Goal: Use online tool/utility: Utilize a website feature to perform a specific function

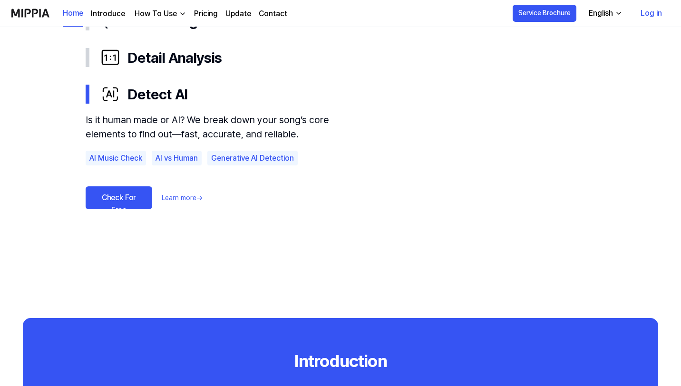
scroll to position [640, 0]
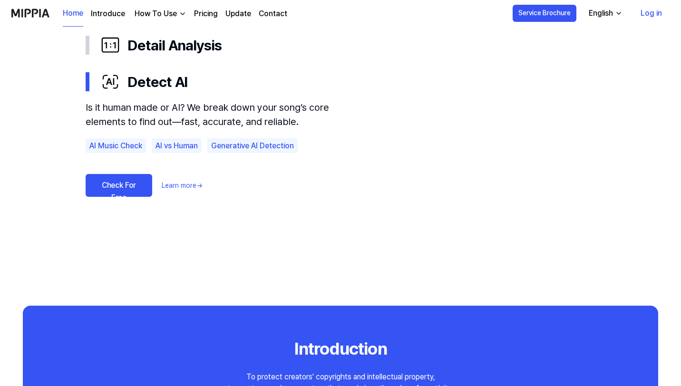
click at [128, 190] on link "Check For Free" at bounding box center [119, 185] width 67 height 23
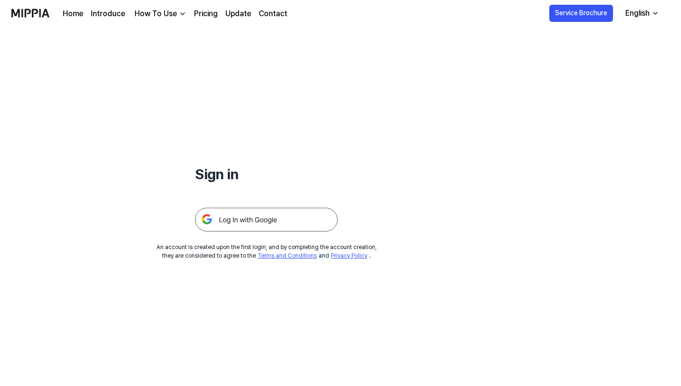
click at [239, 218] on img at bounding box center [266, 220] width 143 height 24
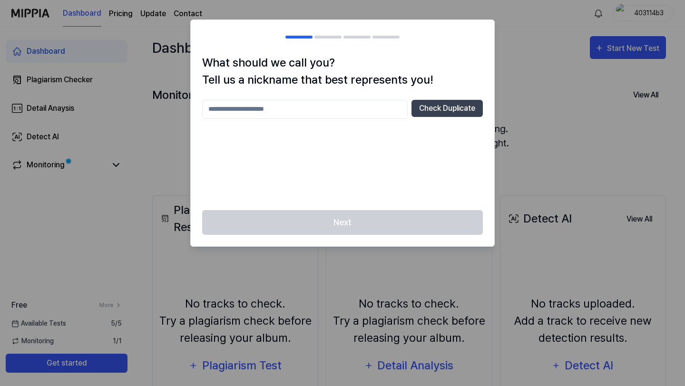
click at [286, 115] on input "text" at bounding box center [304, 109] width 205 height 19
type input "***"
click at [430, 112] on button "Check Duplicate" at bounding box center [446, 108] width 71 height 17
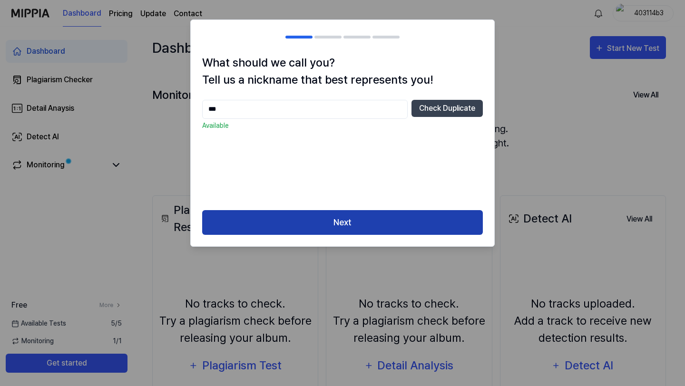
click at [376, 223] on button "Next" at bounding box center [342, 222] width 281 height 25
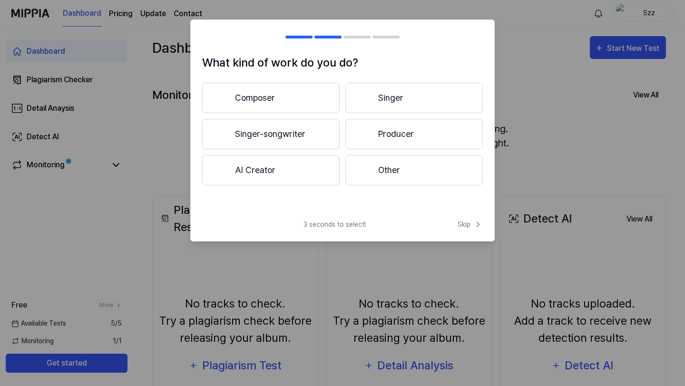
click at [298, 105] on button "Composer" at bounding box center [270, 98] width 137 height 30
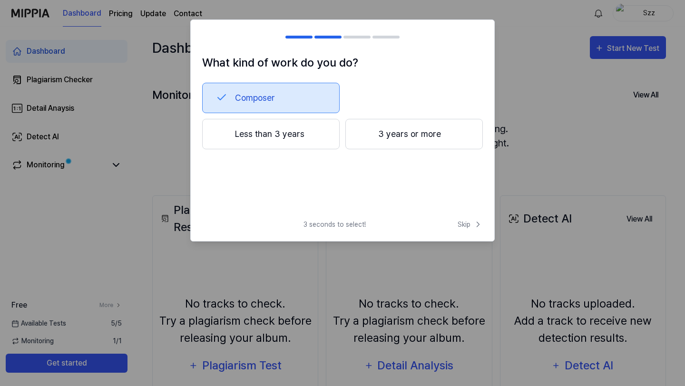
click at [466, 219] on div "What kind of work do you do? Composer Less than 3 years 3 years or more 3 secon…" at bounding box center [342, 130] width 304 height 222
click at [468, 226] on span "Skip" at bounding box center [469, 225] width 25 height 10
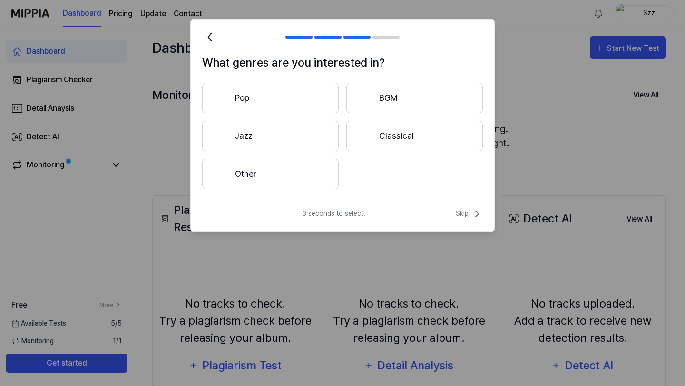
click at [297, 99] on button "Pop" at bounding box center [270, 98] width 136 height 30
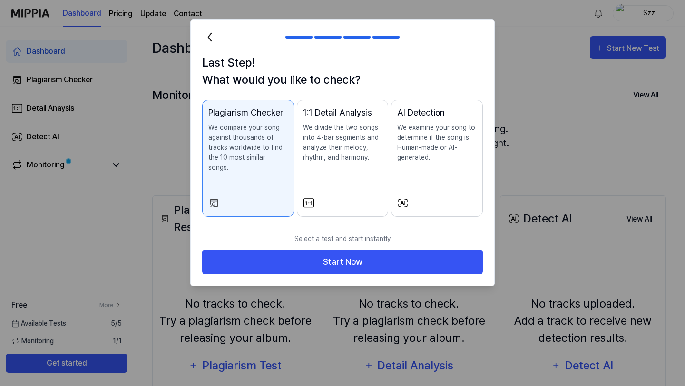
click at [211, 40] on icon at bounding box center [209, 37] width 3 height 8
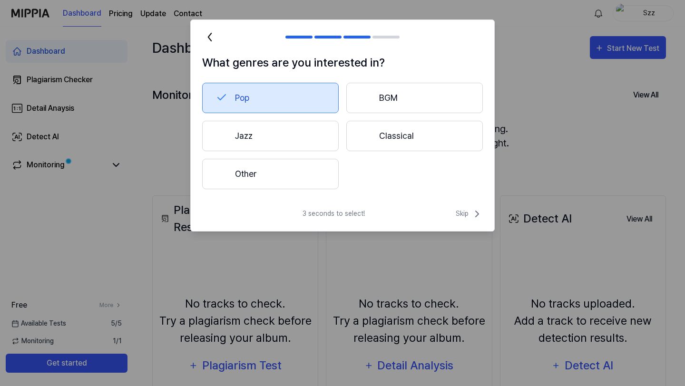
click at [303, 99] on button "Pop" at bounding box center [270, 98] width 136 height 30
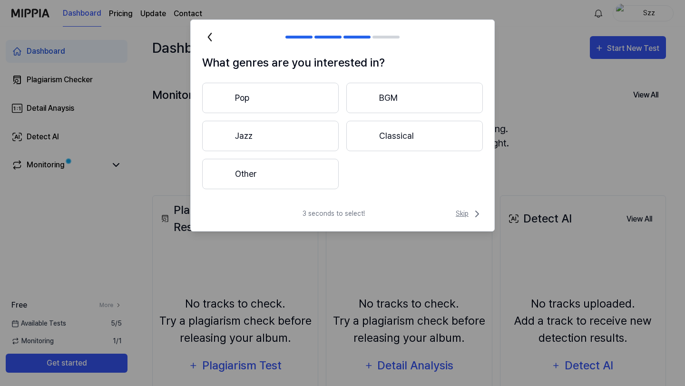
click at [469, 213] on span "Skip" at bounding box center [469, 213] width 27 height 11
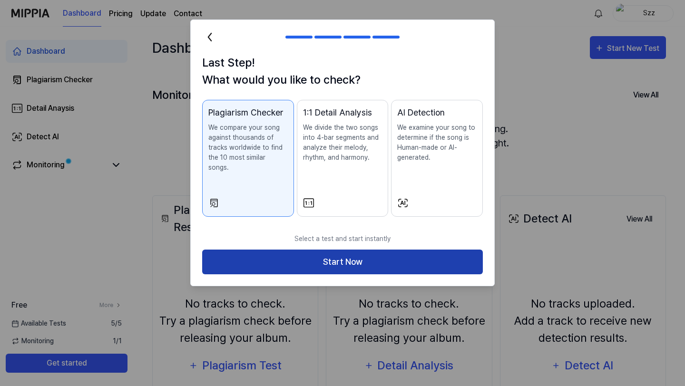
click at [444, 250] on button "Start Now" at bounding box center [342, 262] width 281 height 25
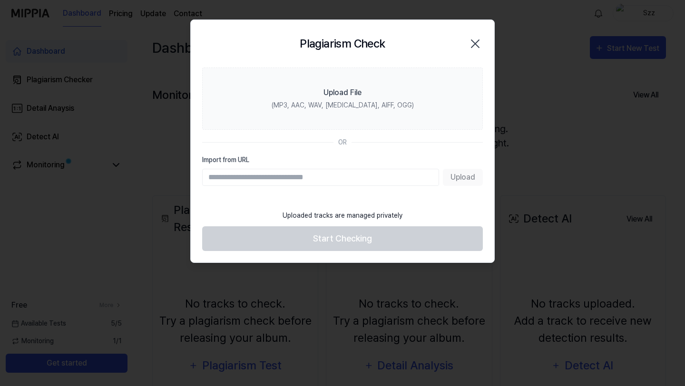
click at [383, 169] on input "Import from URL" at bounding box center [320, 177] width 237 height 17
paste input "**********"
type input "**********"
click at [462, 180] on button "Upload" at bounding box center [463, 177] width 40 height 17
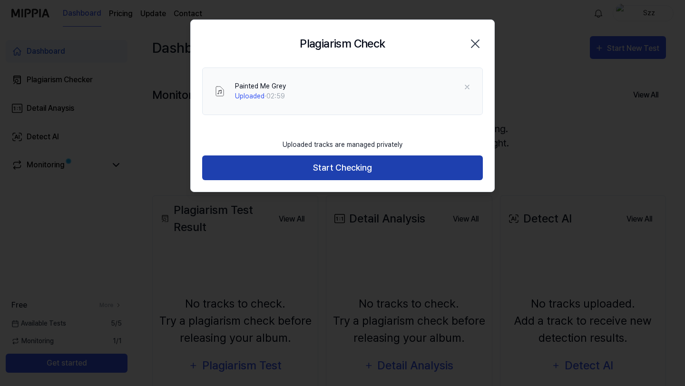
click at [416, 175] on button "Start Checking" at bounding box center [342, 167] width 281 height 25
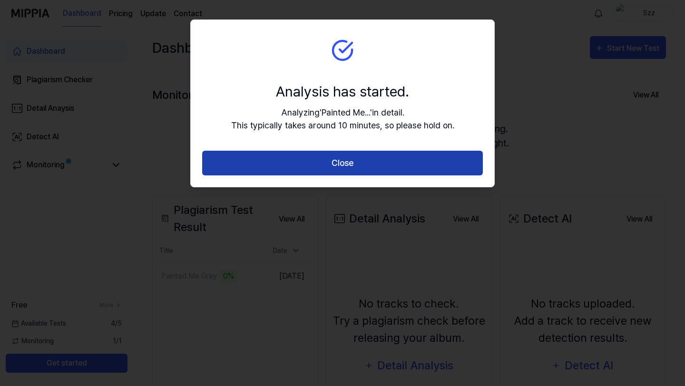
click at [349, 165] on button "Close" at bounding box center [342, 163] width 281 height 25
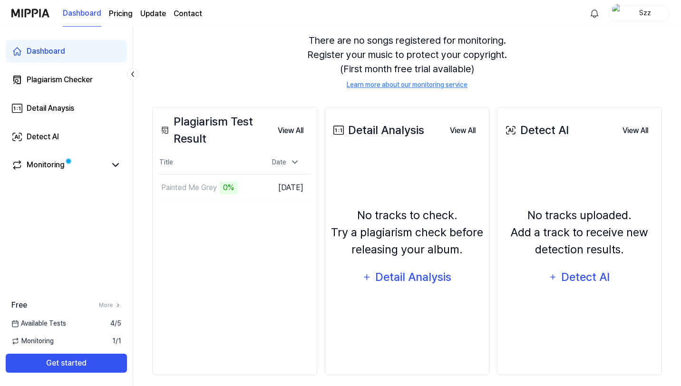
scroll to position [97, 0]
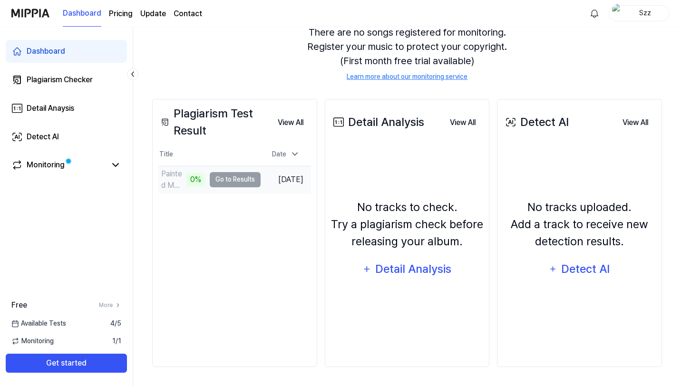
click at [228, 179] on td "Painted Me Grey 0% Go to Results" at bounding box center [209, 179] width 102 height 27
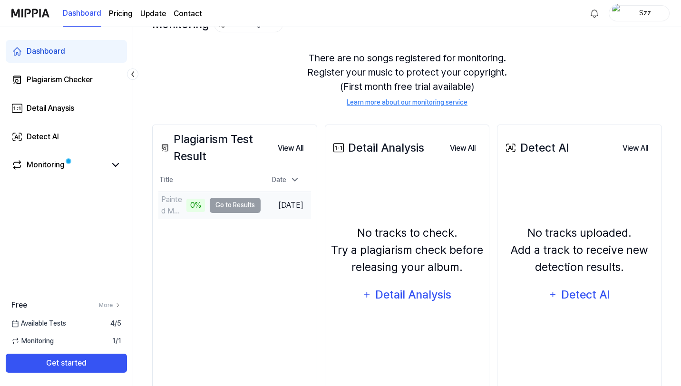
scroll to position [64, 0]
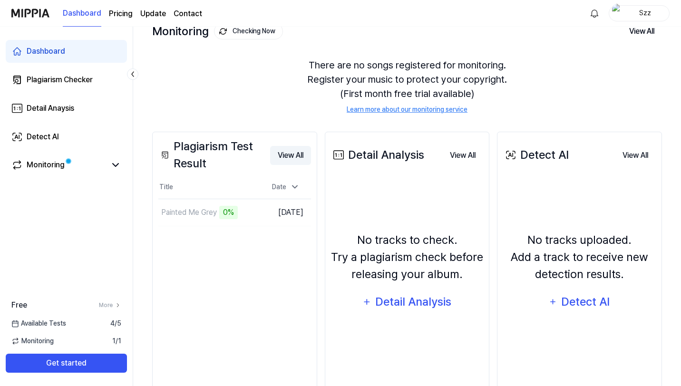
click at [297, 153] on button "View All" at bounding box center [290, 155] width 41 height 19
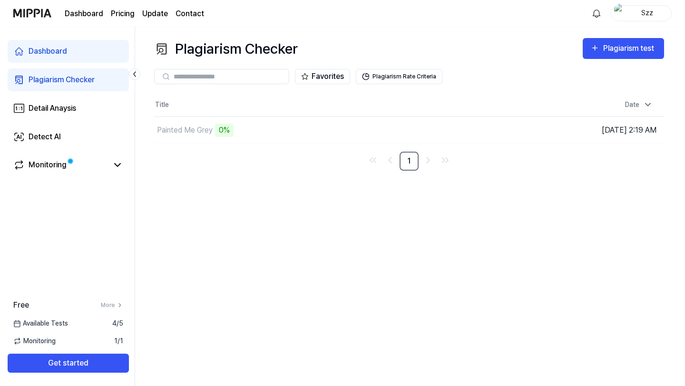
scroll to position [0, 0]
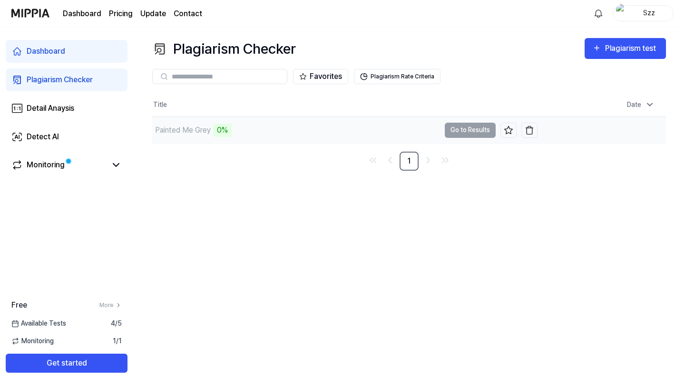
click at [464, 137] on td "Painted Me Grey 0% Go to Results" at bounding box center [344, 130] width 385 height 27
click at [456, 133] on td "Painted Me Grey 0% Go to Results" at bounding box center [344, 130] width 385 height 27
click at [483, 129] on td "Painted Me Grey 0% Go to Results" at bounding box center [344, 130] width 385 height 27
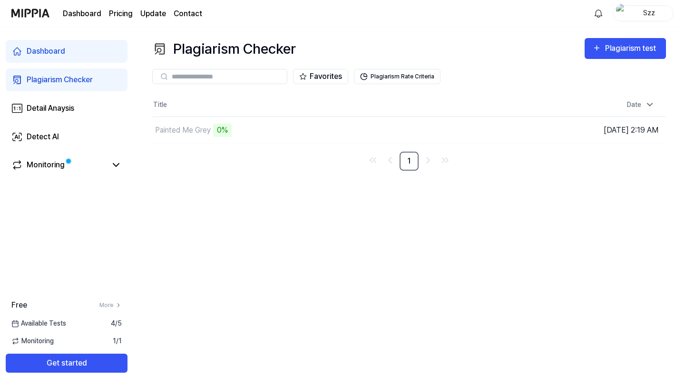
click at [480, 182] on div "Plagiarism Checker Plagiarism test Plagiarism Checker Detail Analysis Detect AI…" at bounding box center [409, 206] width 552 height 359
